Goal: Contribute content: Contribute content

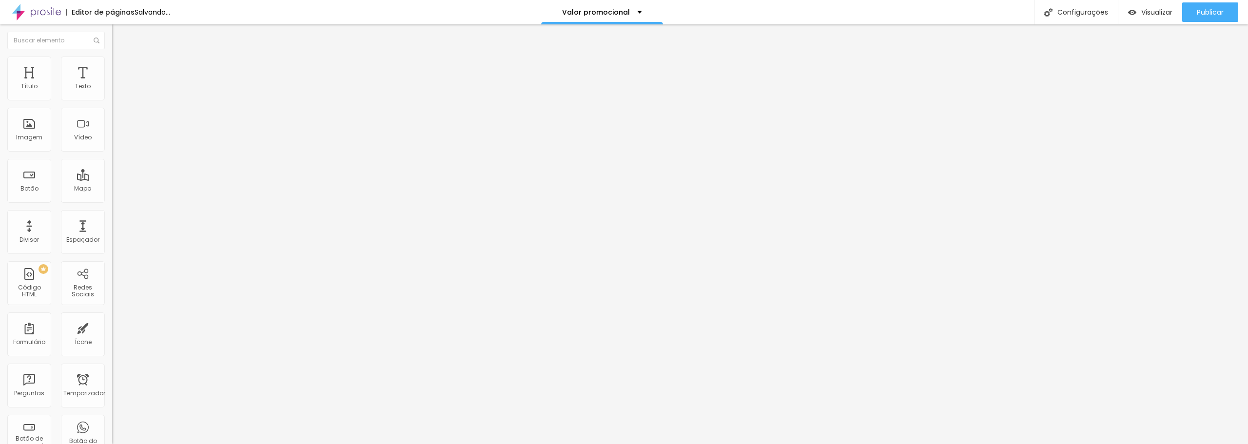
click at [112, 64] on li "Estilo" at bounding box center [168, 62] width 112 height 10
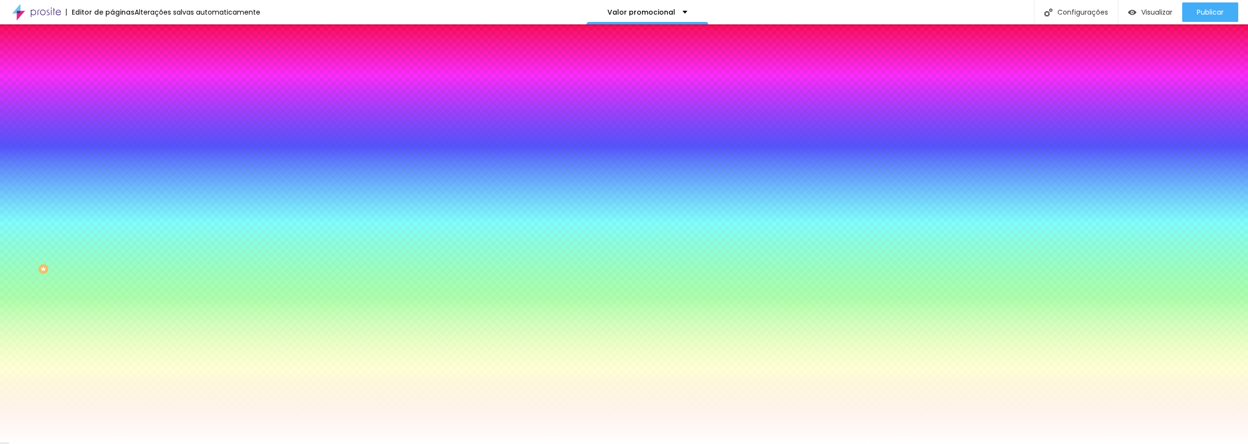
click at [121, 58] on font "Conteúdo" at bounding box center [136, 53] width 30 height 8
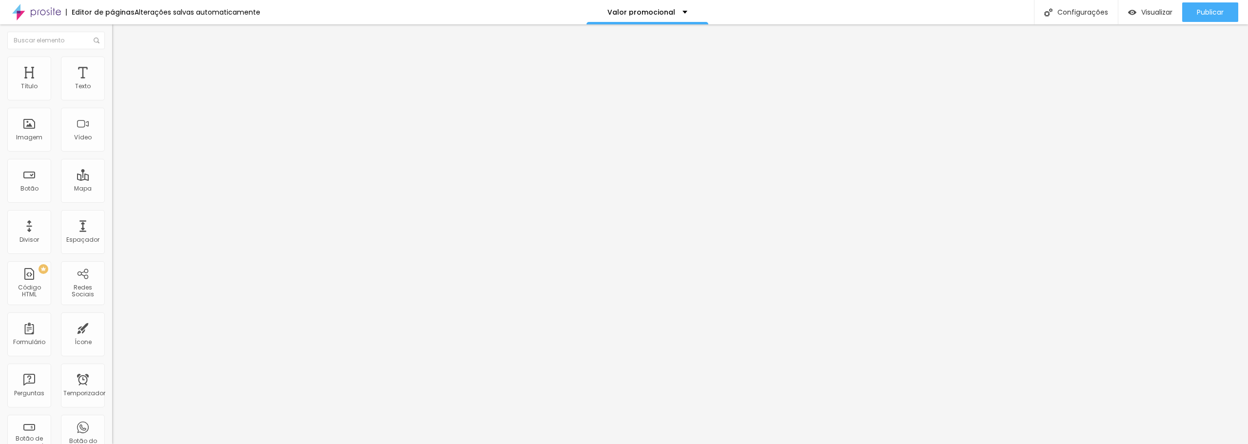
click at [119, 35] on img "button" at bounding box center [123, 36] width 8 height 8
click at [29, 141] on font "Imagem" at bounding box center [29, 137] width 26 height 8
click at [118, 84] on font "Adicionar imagem" at bounding box center [146, 80] width 57 height 8
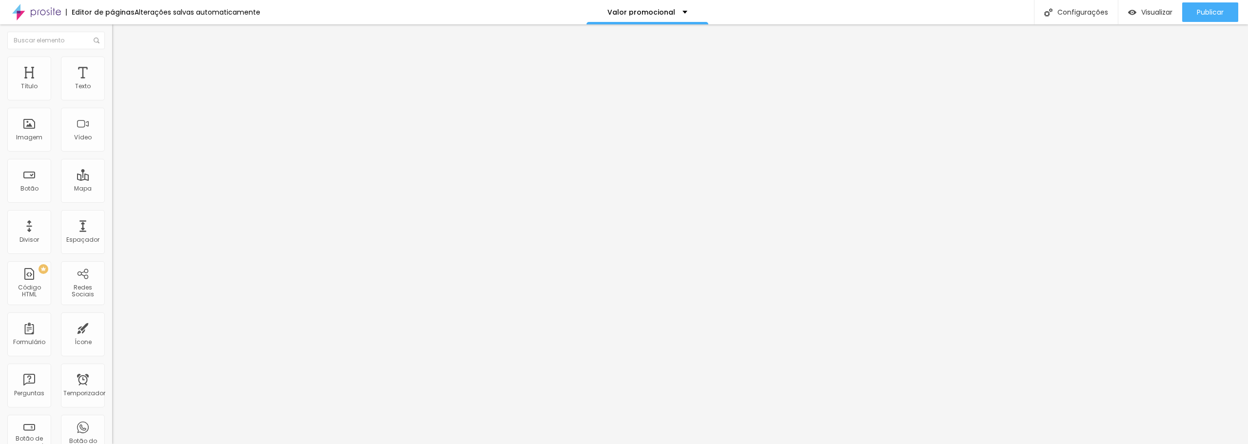
click at [119, 36] on img "button" at bounding box center [123, 36] width 8 height 8
click at [118, 84] on font "Adicionar imagem" at bounding box center [146, 80] width 57 height 8
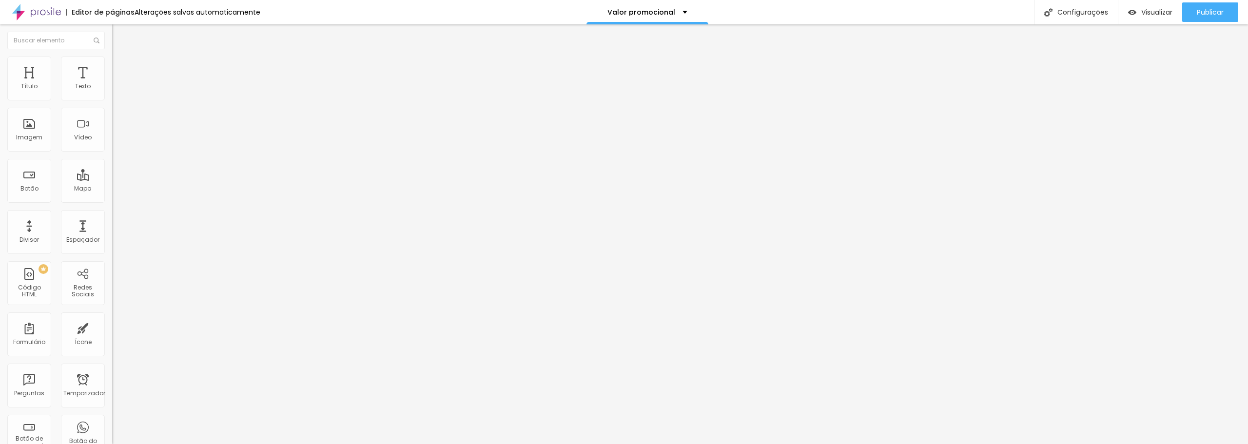
click at [119, 37] on img "button" at bounding box center [123, 36] width 8 height 8
click at [118, 84] on font "Adicionar imagem" at bounding box center [146, 80] width 57 height 8
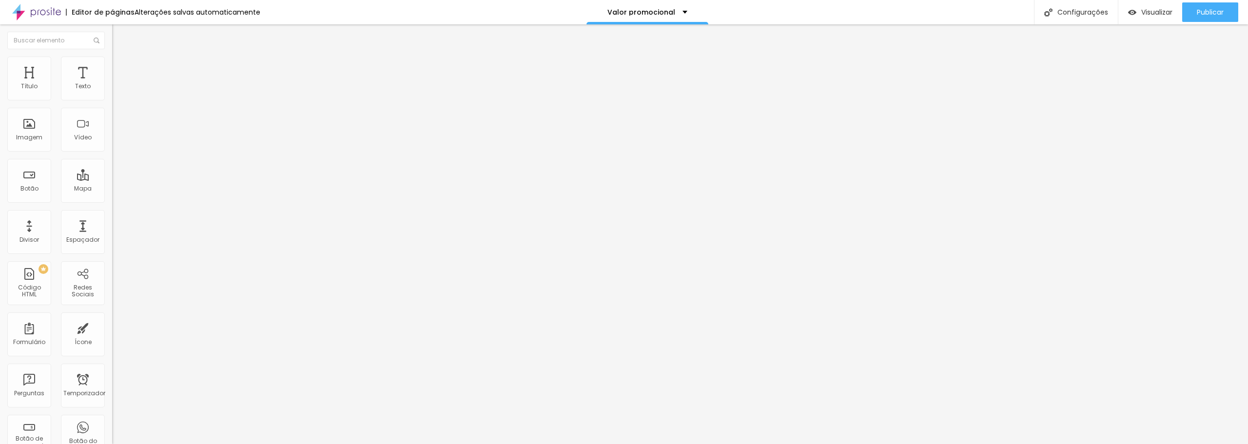
click at [119, 38] on img "button" at bounding box center [123, 36] width 8 height 8
click at [118, 84] on font "Adicionar imagem" at bounding box center [146, 80] width 57 height 8
click at [1200, 9] on font "Publicar" at bounding box center [1209, 12] width 27 height 10
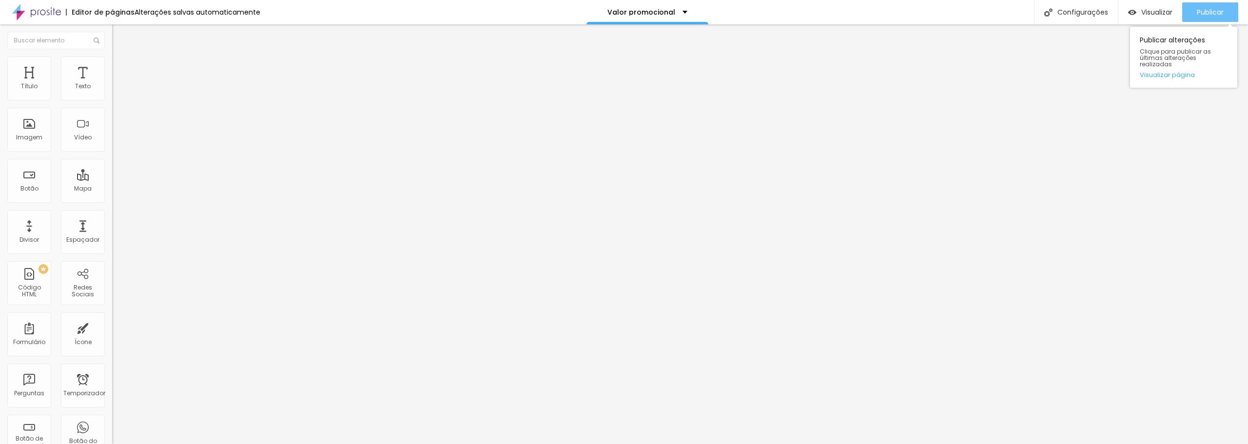
click at [1200, 9] on font "Publicar" at bounding box center [1209, 12] width 27 height 10
click at [112, 63] on li "Estilo" at bounding box center [168, 62] width 112 height 10
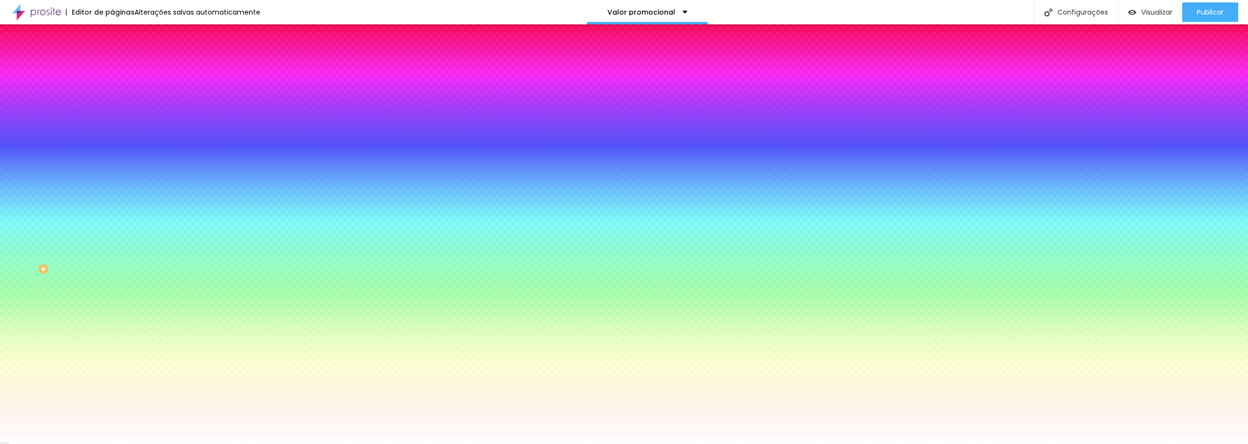
click at [118, 90] on font "Trocar imagem" at bounding box center [141, 85] width 47 height 8
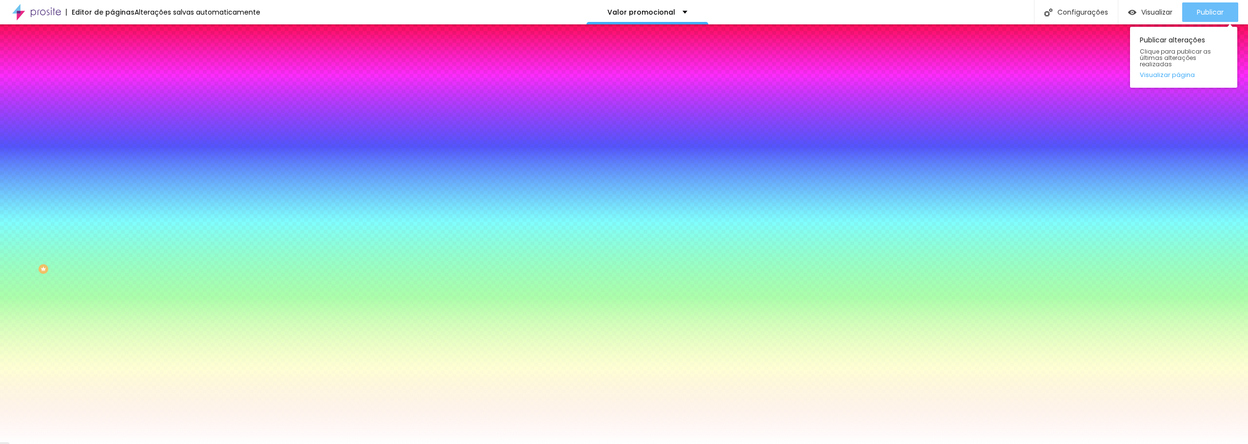
click at [1217, 10] on font "Publicar" at bounding box center [1209, 12] width 27 height 10
click at [1211, 11] on font "Publicar" at bounding box center [1209, 12] width 27 height 10
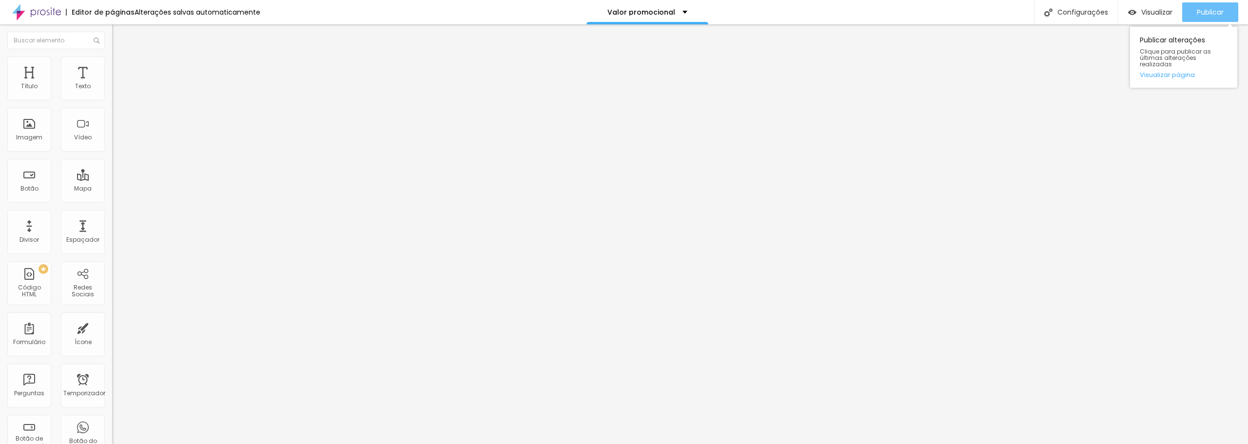
click at [1215, 12] on font "Publicar" at bounding box center [1209, 12] width 27 height 10
click at [1219, 18] on div "Publicar" at bounding box center [1209, 11] width 27 height 19
click at [112, 61] on li "Estilo" at bounding box center [168, 62] width 112 height 10
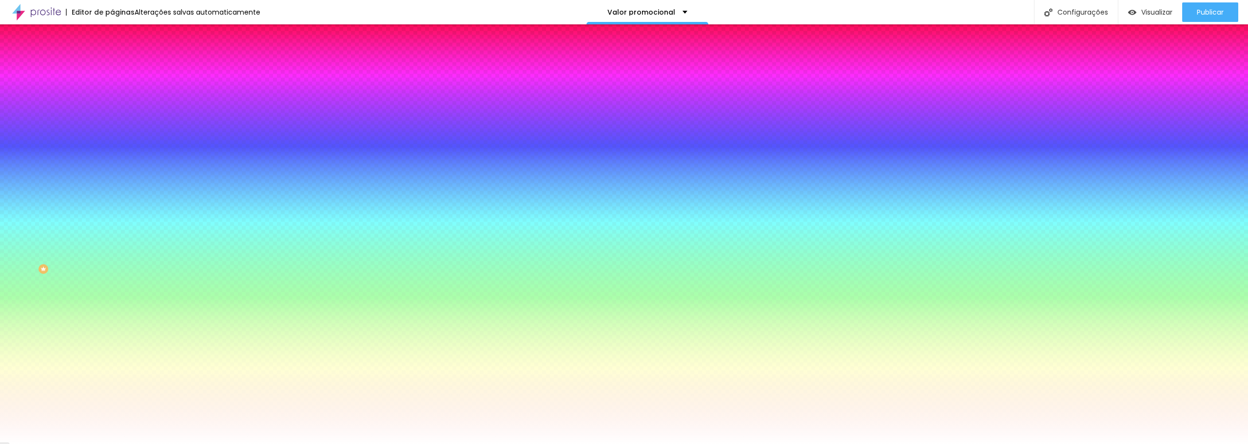
click at [118, 90] on font "Trocar imagem" at bounding box center [141, 85] width 47 height 8
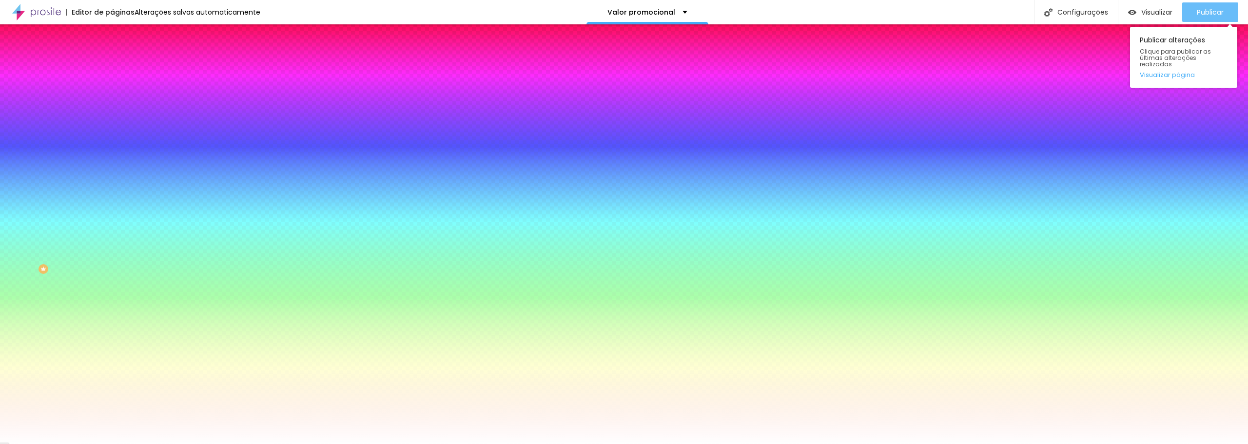
click at [1209, 13] on font "Publicar" at bounding box center [1209, 12] width 27 height 10
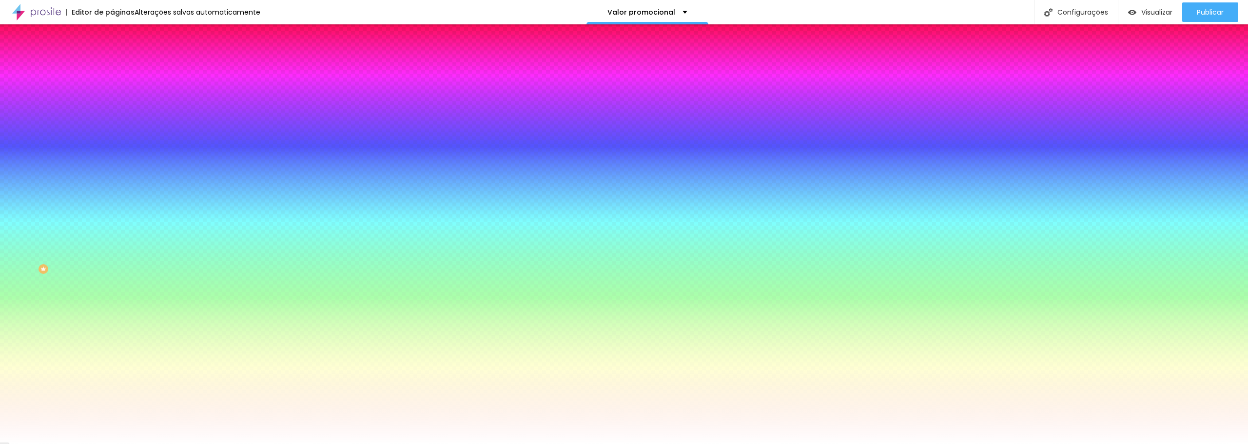
click at [112, 89] on div "Trocar imagem" at bounding box center [168, 85] width 112 height 7
click at [118, 90] on font "Trocar imagem" at bounding box center [141, 85] width 47 height 8
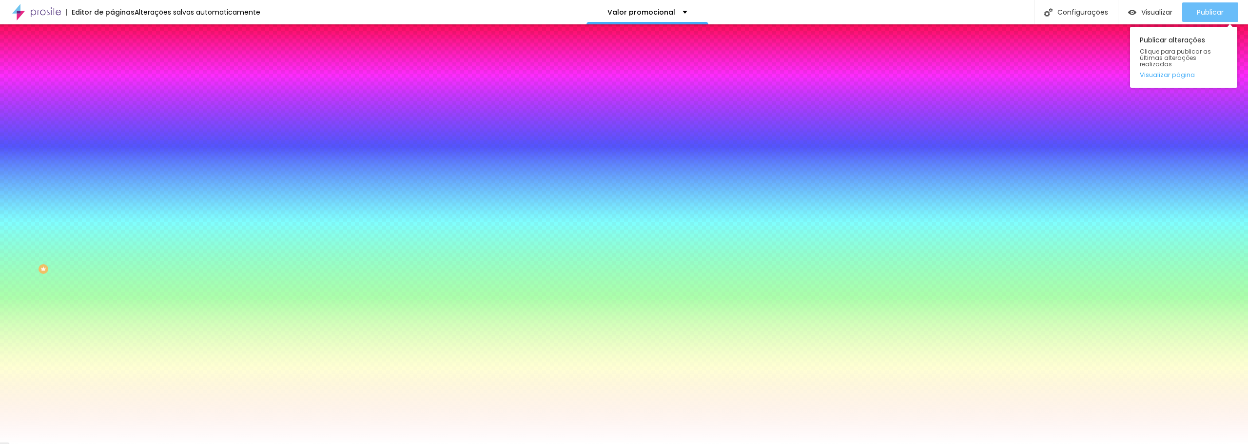
click at [1212, 9] on font "Publicar" at bounding box center [1209, 12] width 27 height 10
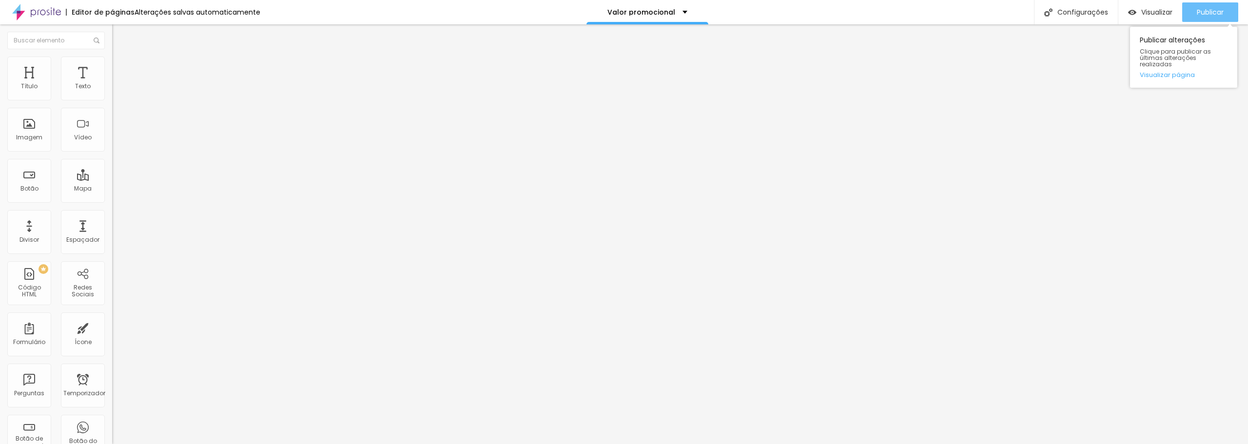
click at [1225, 13] on button "Publicar" at bounding box center [1210, 11] width 56 height 19
click at [112, 65] on li "Estilo" at bounding box center [168, 62] width 112 height 10
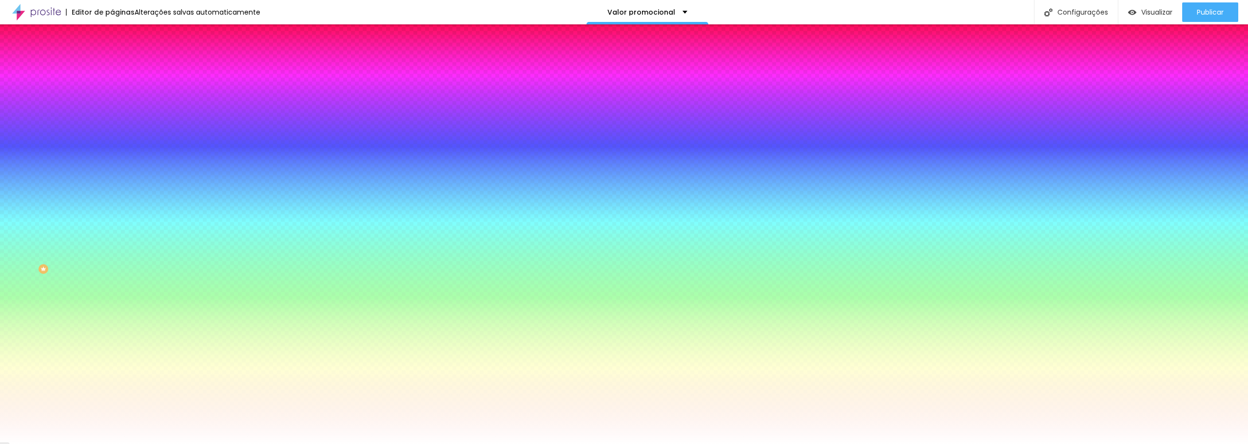
click at [118, 90] on font "Adicionar imagem" at bounding box center [146, 85] width 57 height 8
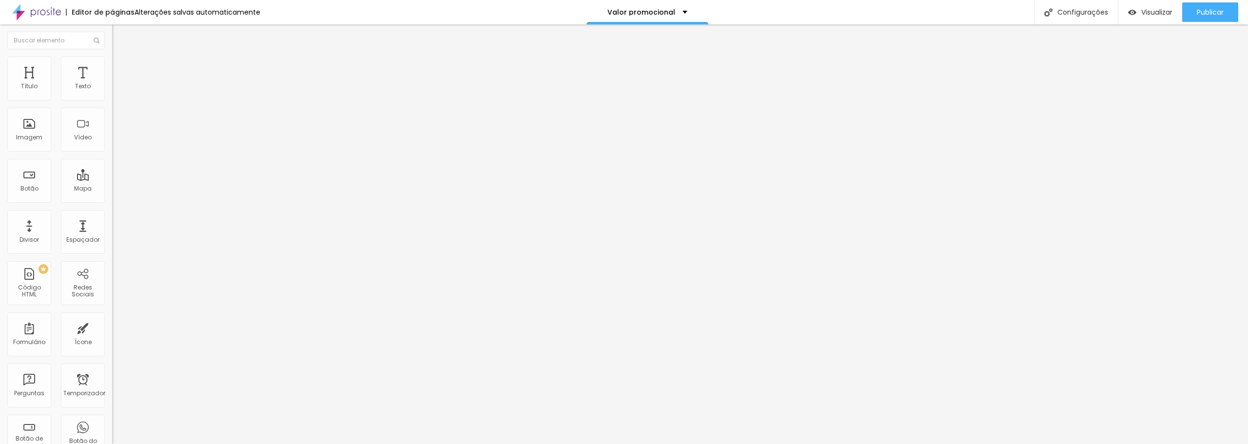
click at [118, 84] on font "Trocar imagem" at bounding box center [141, 80] width 47 height 8
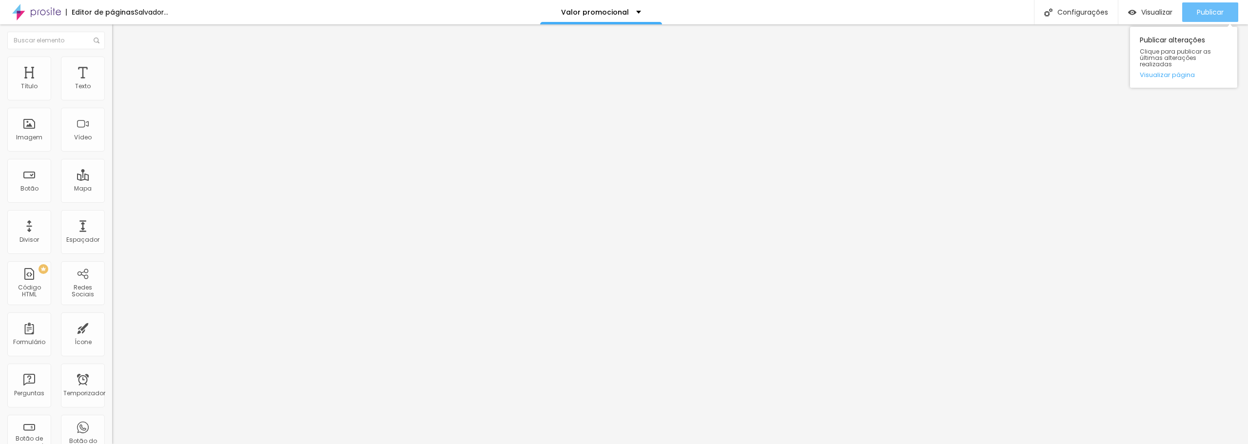
click at [1209, 11] on font "Publicar" at bounding box center [1209, 12] width 27 height 10
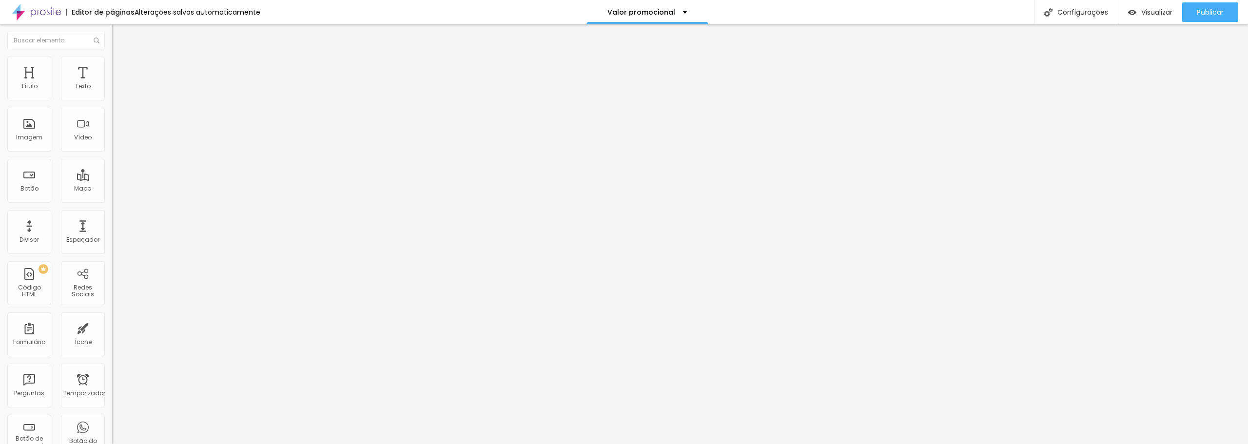
click at [112, 64] on li "Estilo" at bounding box center [168, 62] width 112 height 10
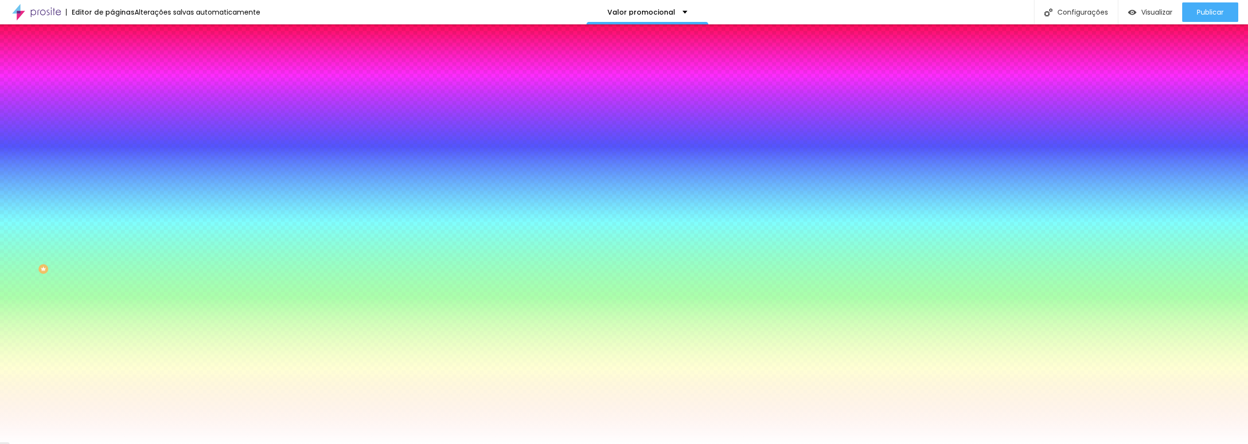
click at [118, 90] on font "Adicionar imagem" at bounding box center [146, 85] width 57 height 8
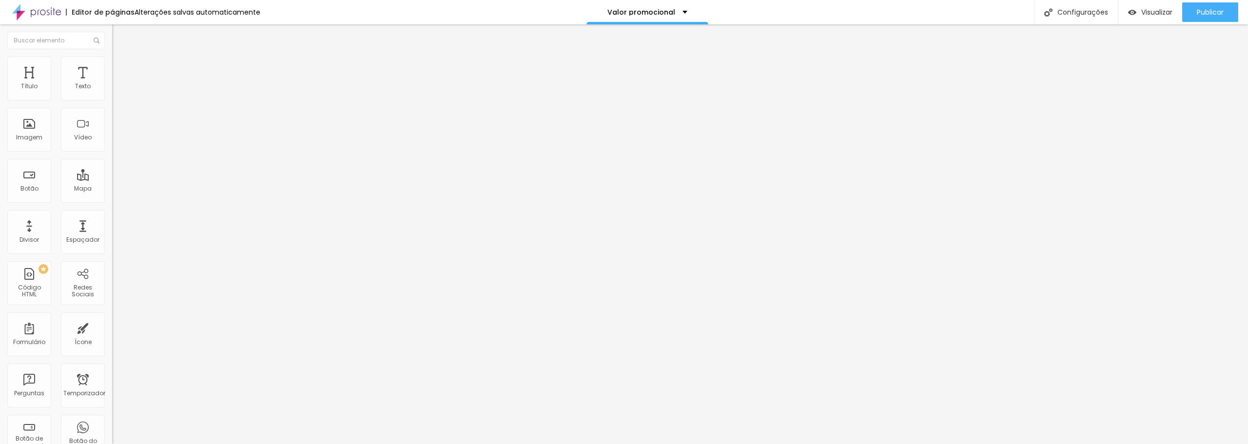
click at [118, 84] on font "Trocar imagem" at bounding box center [141, 80] width 47 height 8
click at [1206, 13] on font "Publicar" at bounding box center [1209, 12] width 27 height 10
click at [118, 84] on font "Trocar imagem" at bounding box center [141, 80] width 47 height 8
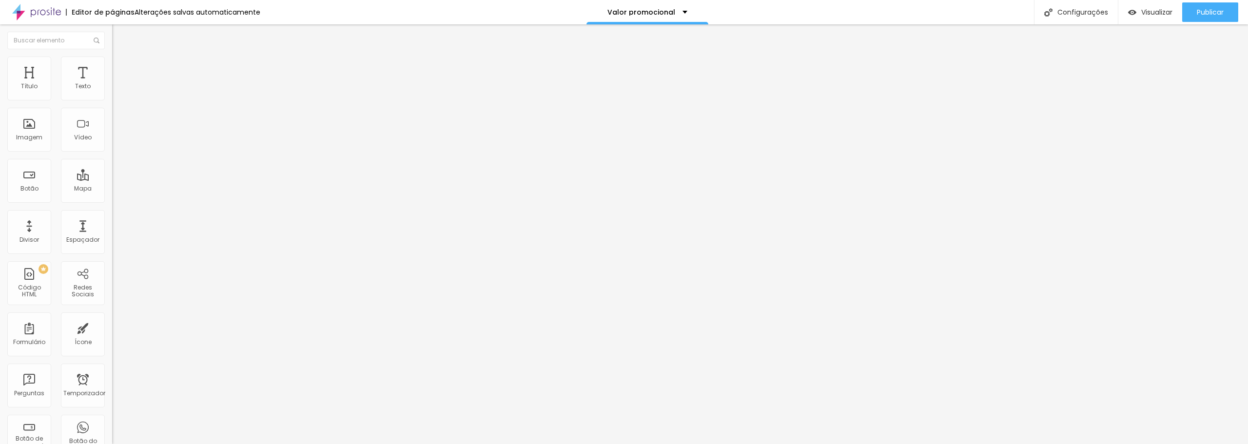
click at [112, 58] on img at bounding box center [116, 61] width 9 height 9
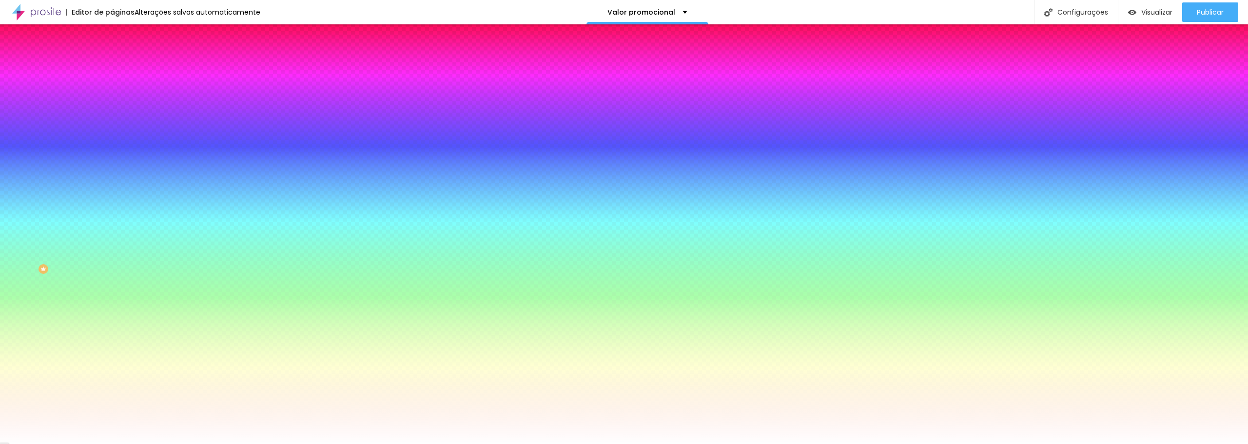
click at [165, 88] on img at bounding box center [168, 85] width 6 height 6
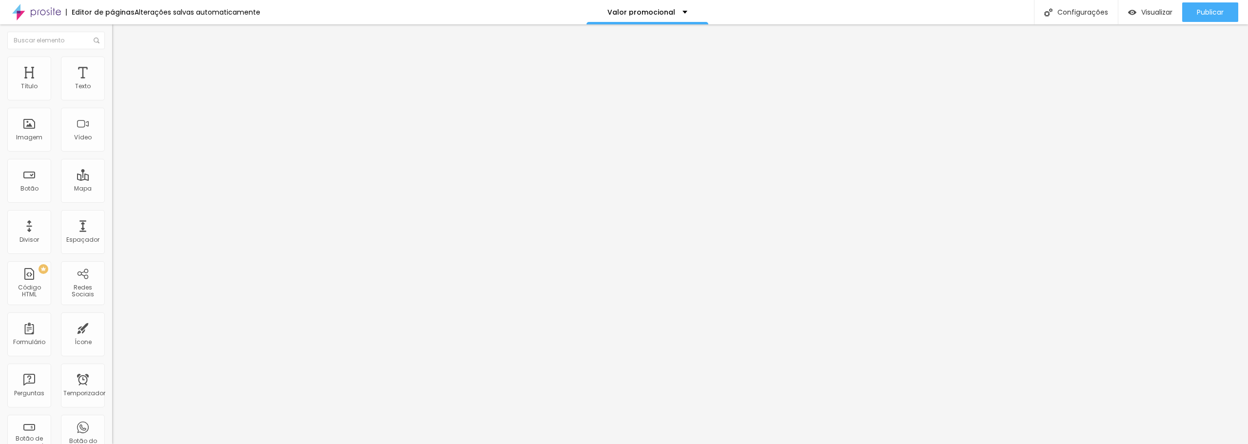
click at [118, 84] on font "Trocar imagem" at bounding box center [141, 80] width 47 height 8
click at [121, 66] on font "Estilo" at bounding box center [128, 63] width 15 height 8
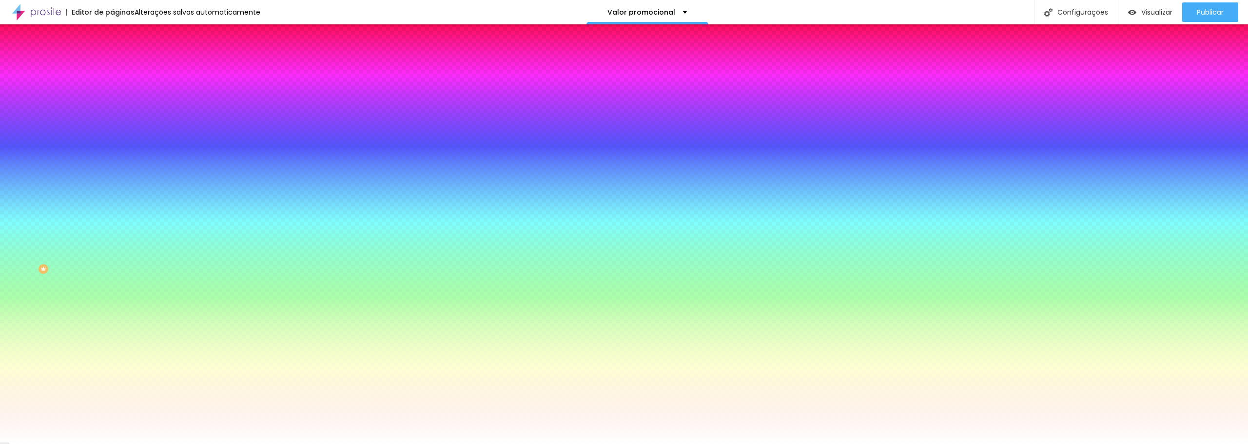
click at [165, 88] on img at bounding box center [168, 85] width 6 height 6
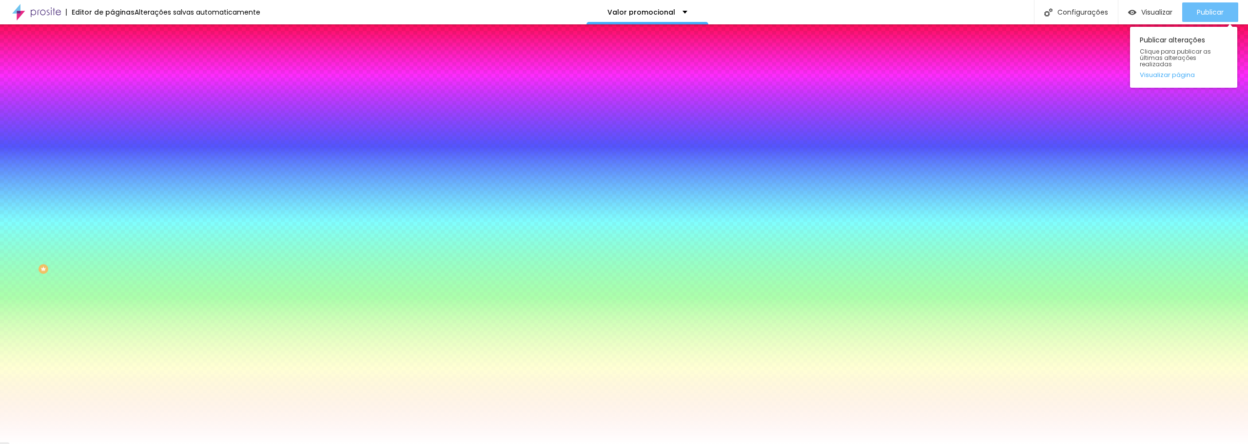
click at [1210, 14] on font "Publicar" at bounding box center [1209, 12] width 27 height 10
click at [1204, 7] on font "Publicar" at bounding box center [1209, 12] width 27 height 10
click at [1217, 14] on font "Publicar" at bounding box center [1209, 12] width 27 height 10
